Goal: Complete application form

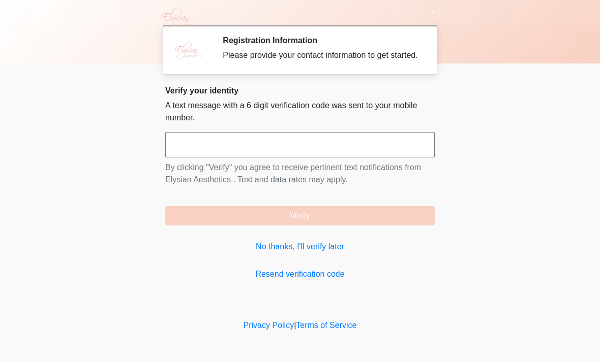
click at [294, 253] on link "No thanks, I'll verify later" at bounding box center [299, 247] width 269 height 12
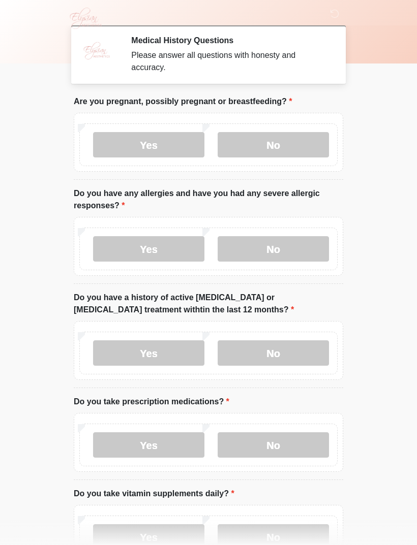
click at [127, 146] on label "Yes" at bounding box center [148, 144] width 111 height 25
click at [121, 249] on label "Yes" at bounding box center [148, 248] width 111 height 25
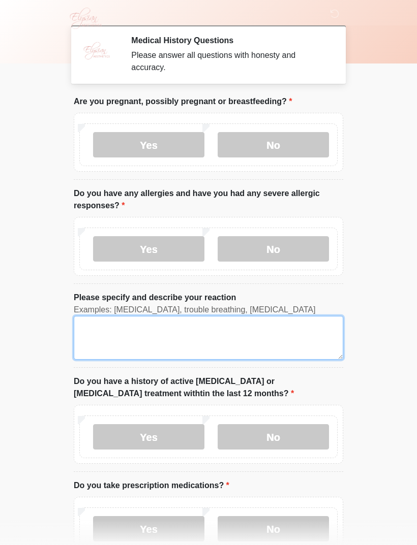
click at [94, 330] on textarea "Please specify and describe your reaction" at bounding box center [208, 338] width 269 height 44
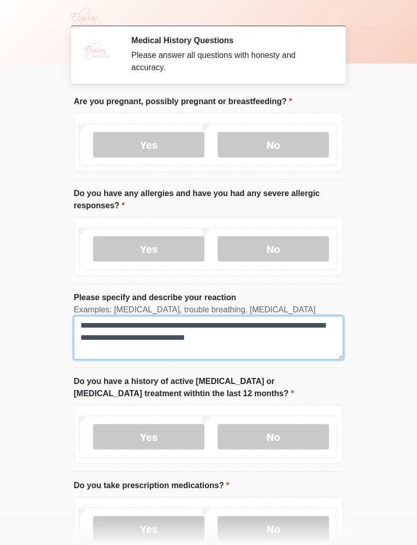
click at [269, 336] on textarea "**********" at bounding box center [208, 338] width 269 height 44
click at [288, 345] on textarea "**********" at bounding box center [208, 338] width 269 height 44
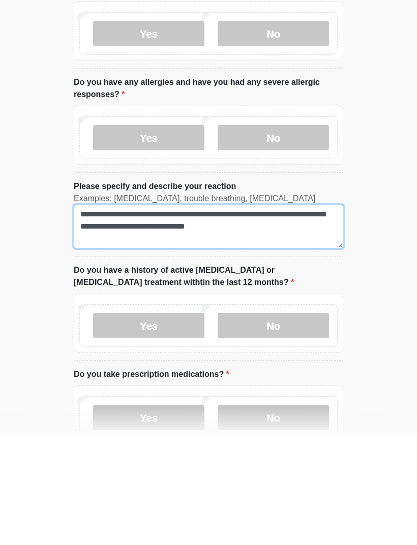
type textarea "**********"
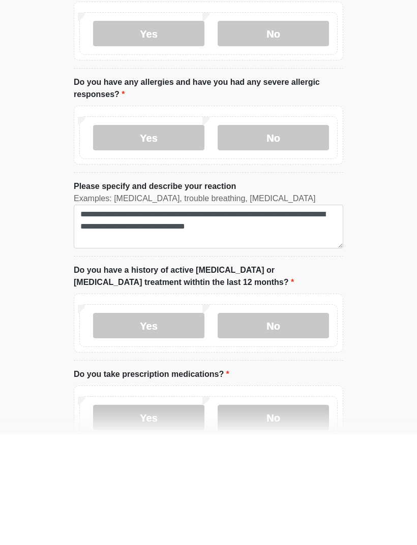
click at [270, 362] on label "No" at bounding box center [272, 436] width 111 height 25
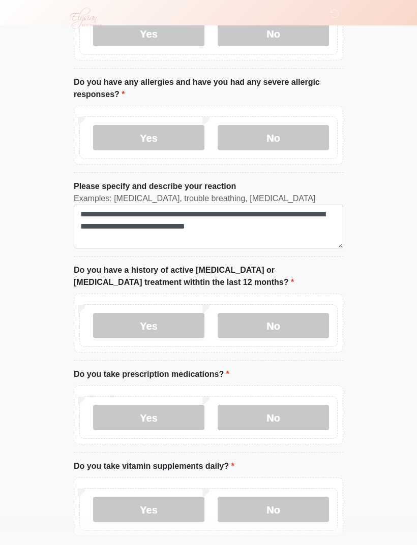
click at [129, 362] on label "Yes" at bounding box center [148, 417] width 111 height 25
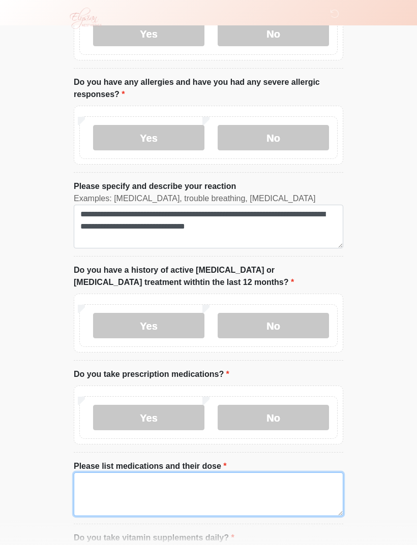
click at [97, 362] on textarea "Please list medications and their dose" at bounding box center [208, 495] width 269 height 44
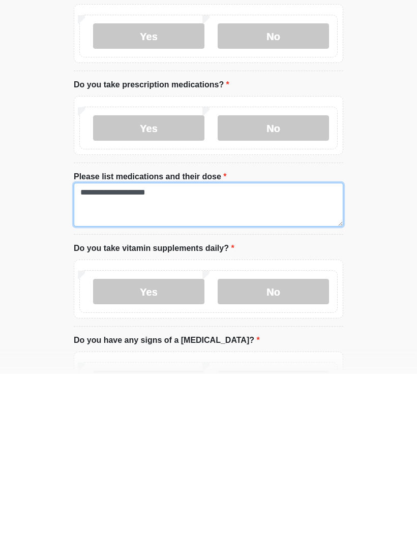
type textarea "**********"
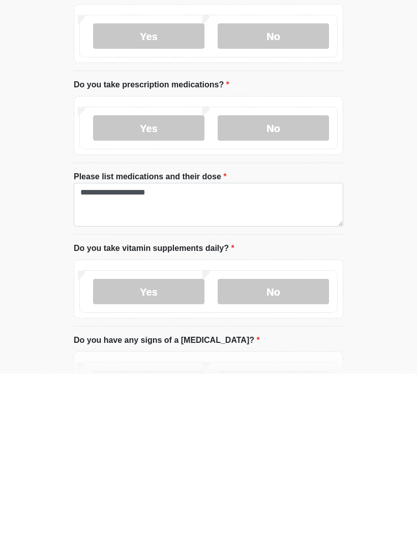
click at [120, 362] on label "Yes" at bounding box center [148, 462] width 111 height 25
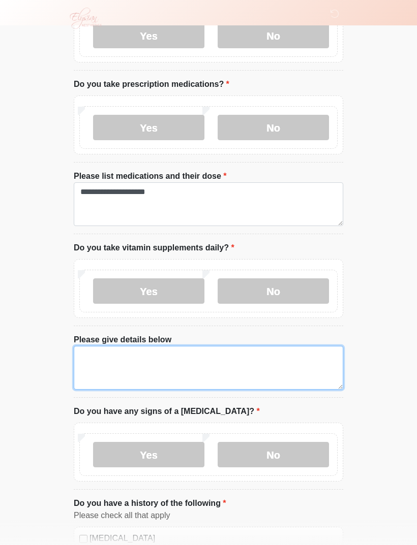
click at [104, 359] on textarea "Please give details below" at bounding box center [208, 368] width 269 height 44
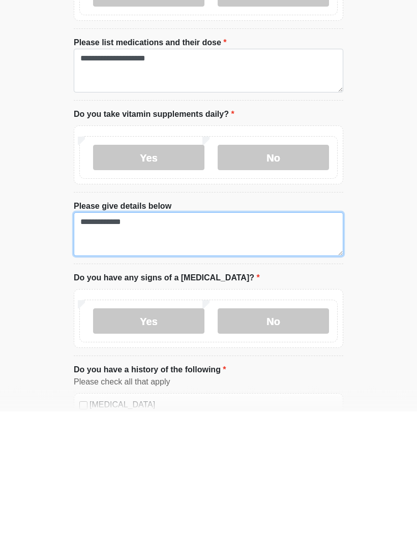
type textarea "**********"
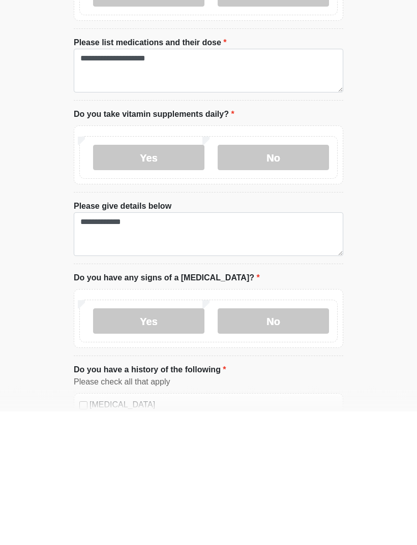
click at [257, 362] on label "No" at bounding box center [272, 455] width 111 height 25
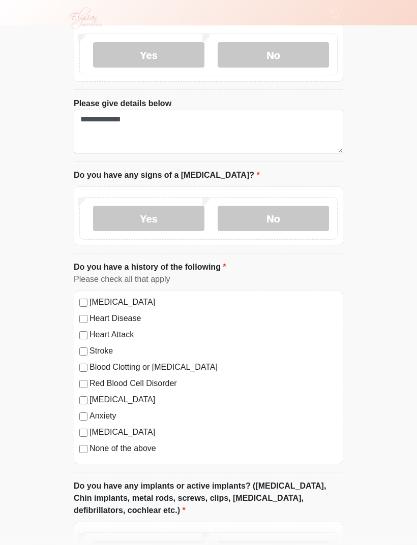
scroll to position [639, 0]
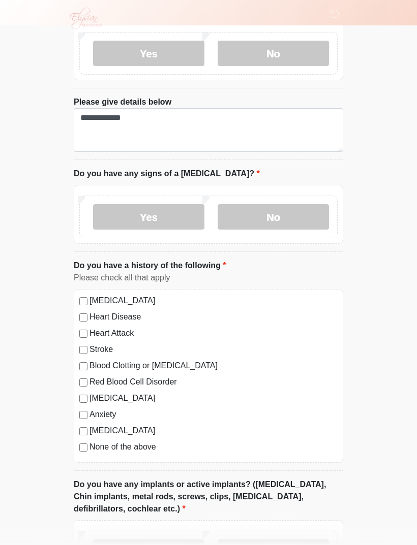
click at [88, 362] on div "[MEDICAL_DATA]" at bounding box center [208, 398] width 258 height 12
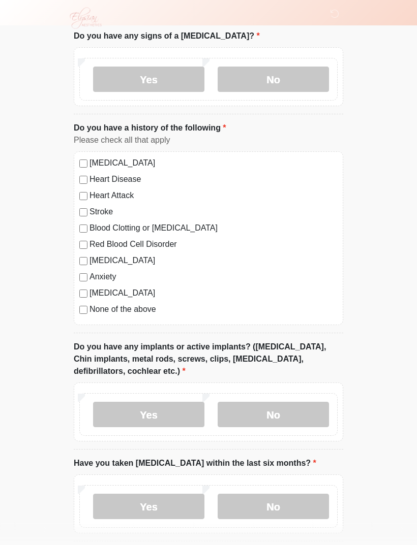
scroll to position [777, 0]
click at [254, 362] on label "No" at bounding box center [272, 414] width 111 height 25
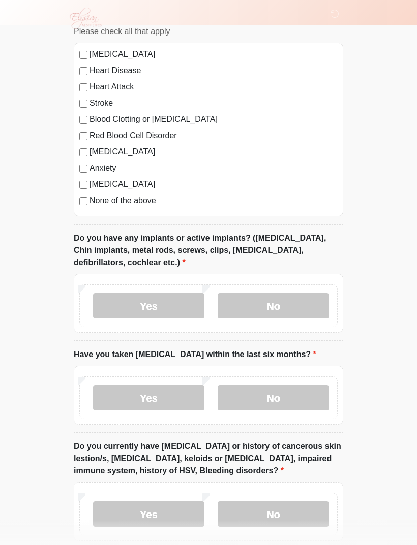
scroll to position [905, 0]
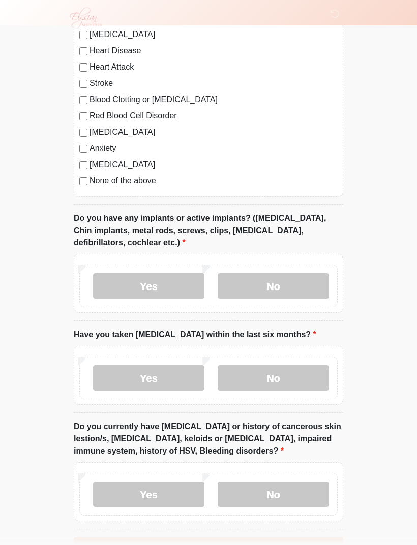
click at [257, 362] on label "No" at bounding box center [272, 378] width 111 height 25
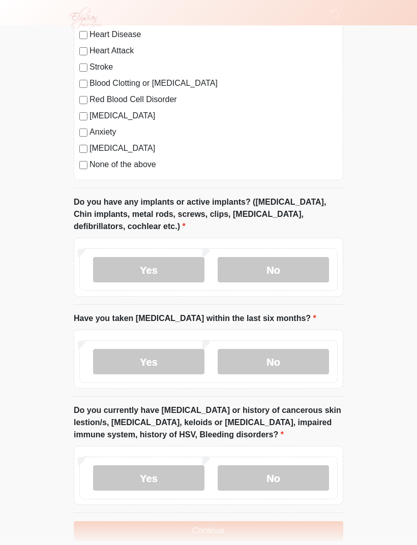
scroll to position [936, 0]
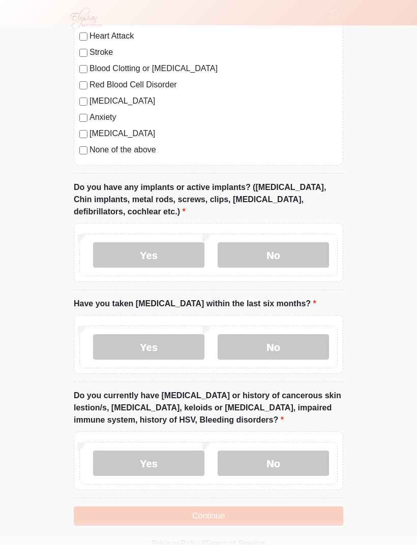
click at [251, 362] on label "No" at bounding box center [272, 463] width 111 height 25
click at [130, 362] on button "Continue" at bounding box center [208, 516] width 269 height 19
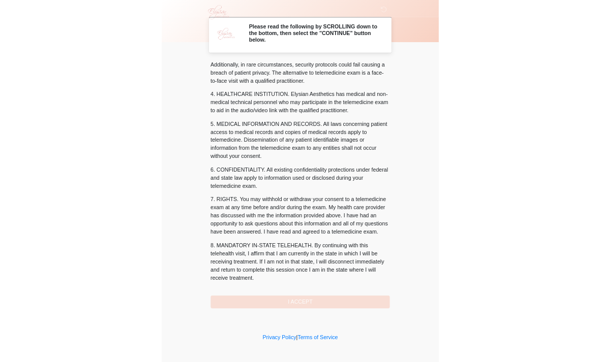
scroll to position [272, 0]
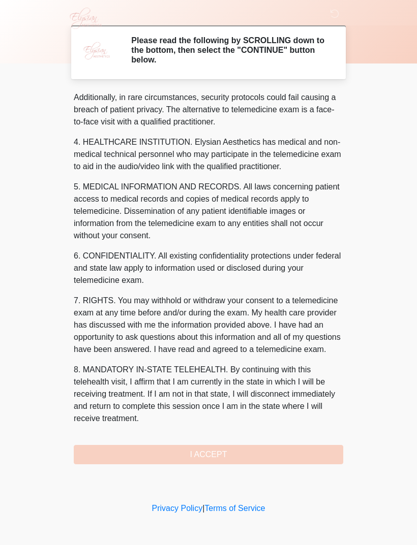
click at [106, 362] on button "I ACCEPT" at bounding box center [208, 454] width 269 height 19
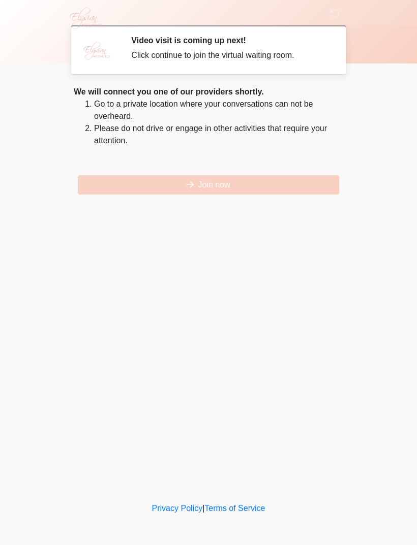
click at [114, 187] on button "Join now" at bounding box center [208, 184] width 261 height 19
